Goal: Task Accomplishment & Management: Manage account settings

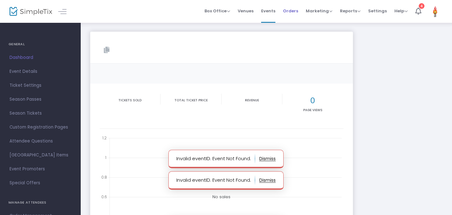
click at [292, 6] on span "Orders" at bounding box center [290, 11] width 15 height 16
